Goal: Check status: Check status

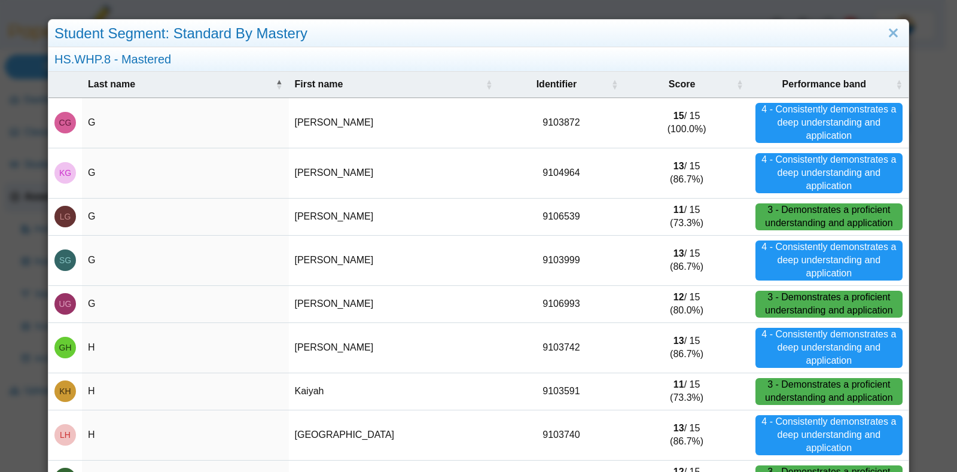
scroll to position [59, 0]
click at [884, 38] on link "Close" at bounding box center [893, 33] width 19 height 20
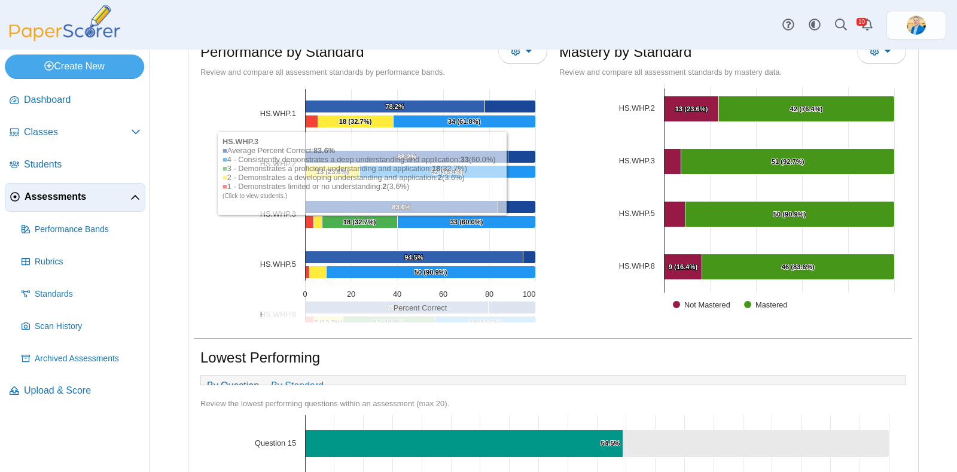
click at [48, 199] on span "Assessments" at bounding box center [78, 196] width 106 height 13
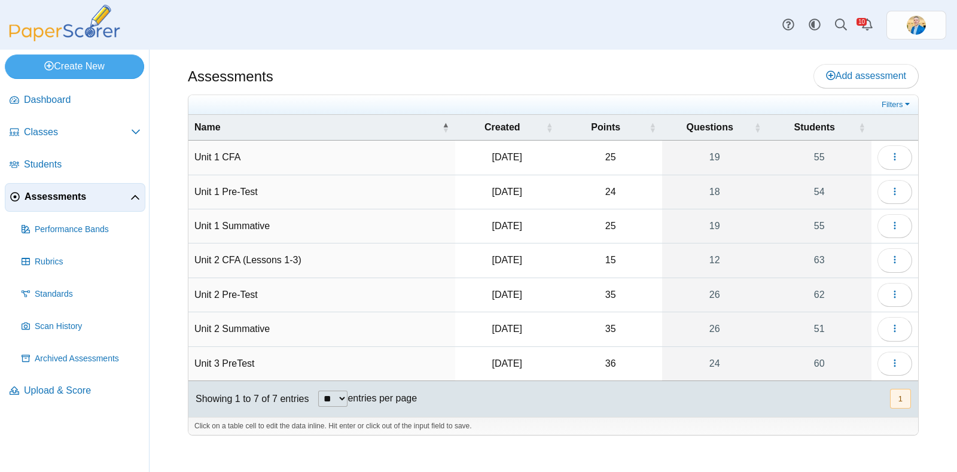
click at [231, 296] on td "Unit 2 Pre-Test" at bounding box center [321, 295] width 267 height 34
click at [825, 294] on link "62" at bounding box center [819, 294] width 105 height 33
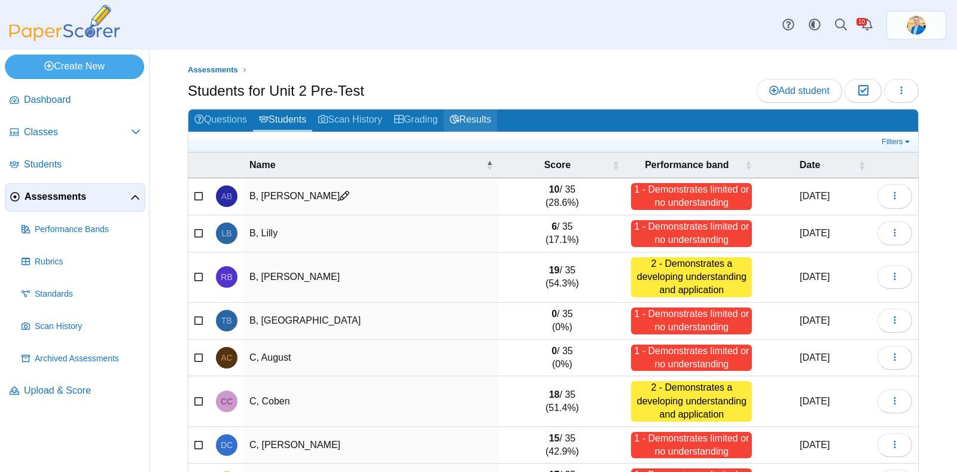
click at [476, 112] on link "Results" at bounding box center [470, 120] width 53 height 22
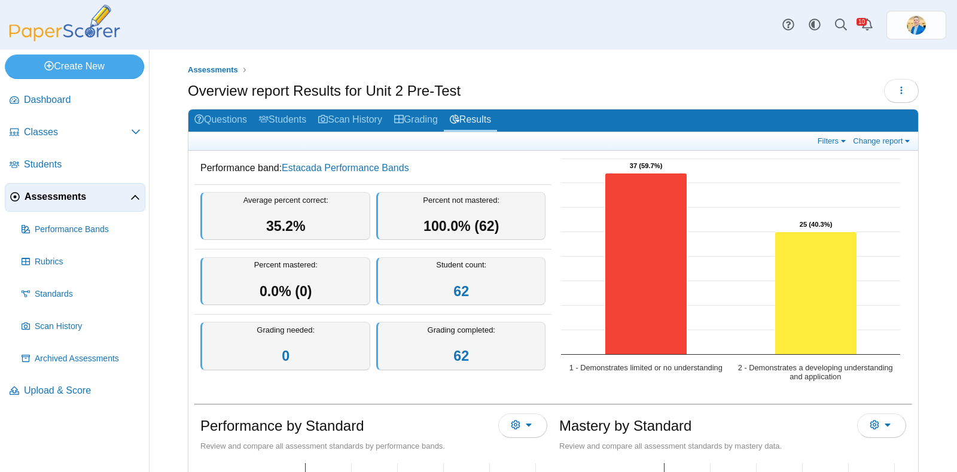
click at [53, 197] on span "Assessments" at bounding box center [78, 196] width 106 height 13
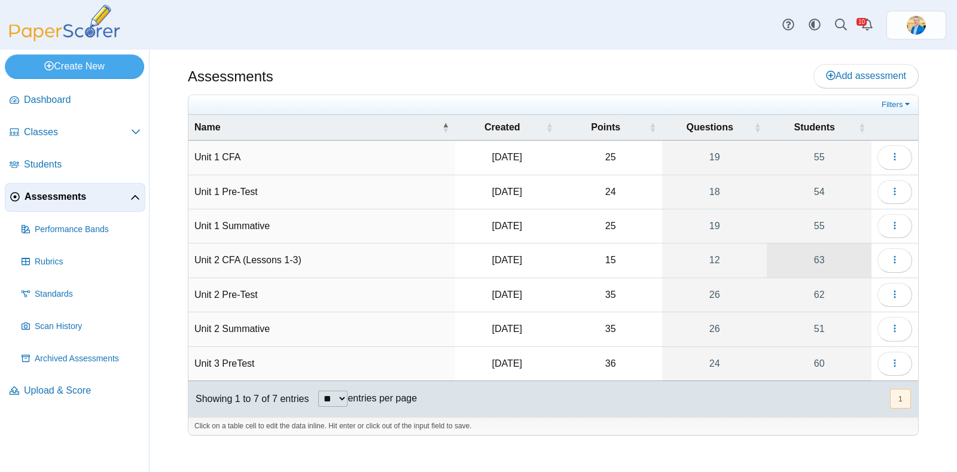
click at [825, 255] on link "63" at bounding box center [819, 259] width 105 height 33
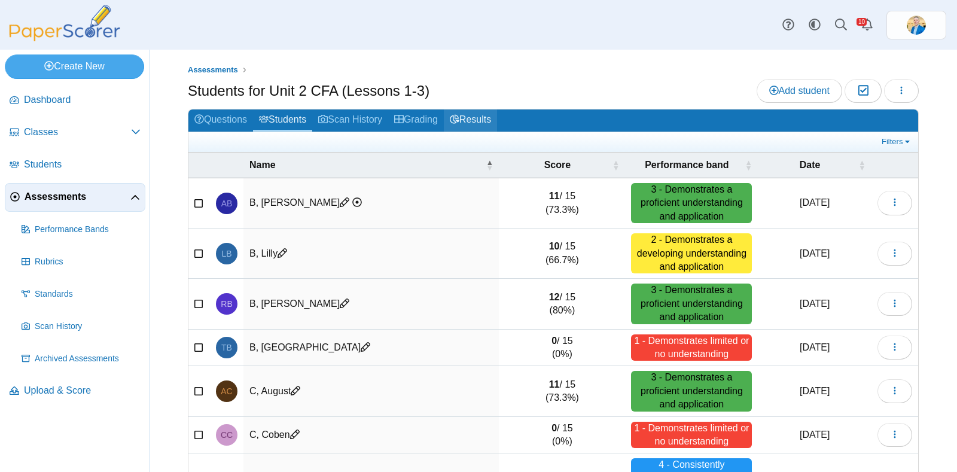
click at [485, 128] on link "Results" at bounding box center [470, 120] width 53 height 22
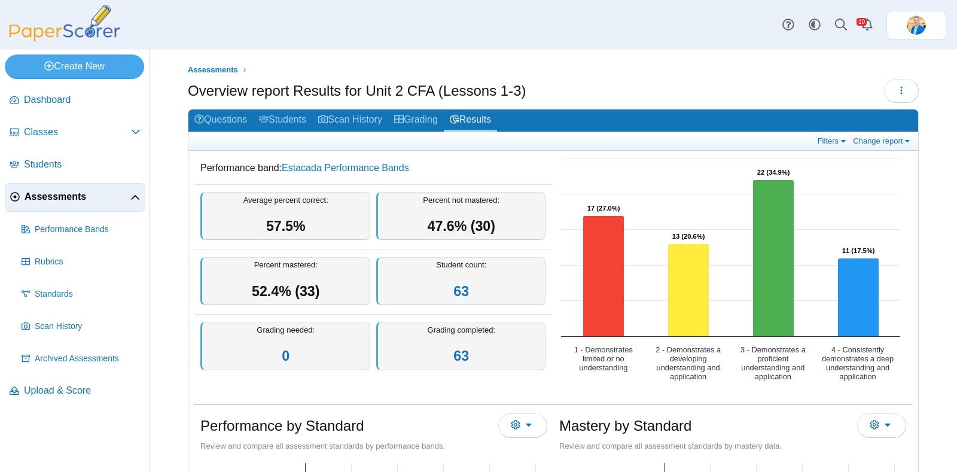
click at [60, 202] on span "Assessments" at bounding box center [78, 196] width 106 height 13
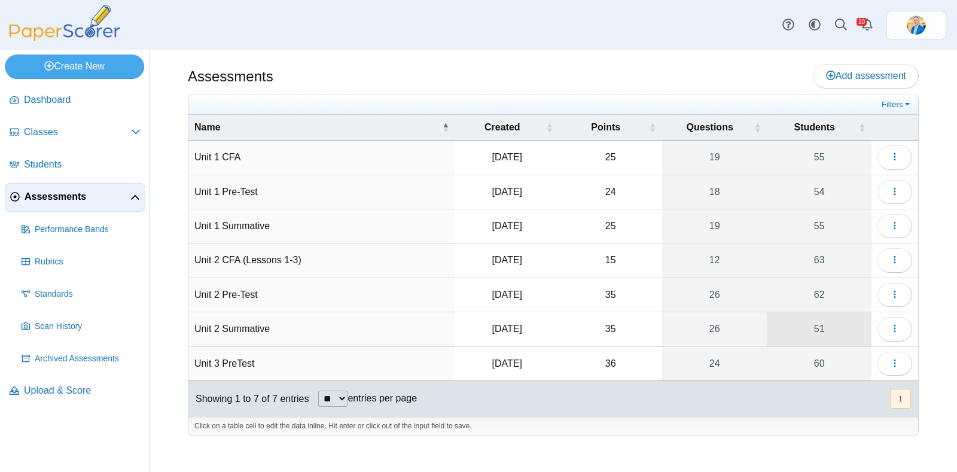
click at [824, 331] on link "51" at bounding box center [819, 328] width 105 height 33
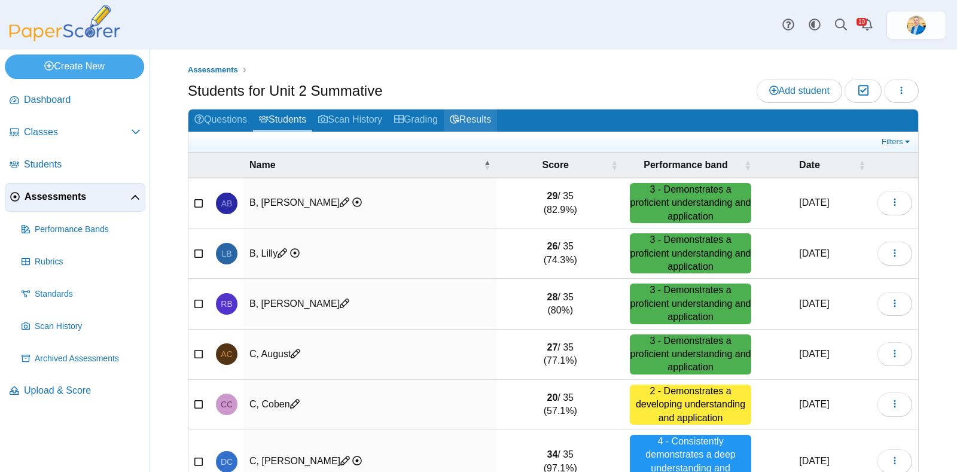
click at [493, 118] on link "Results" at bounding box center [470, 120] width 53 height 22
